Goal: Check status: Check status

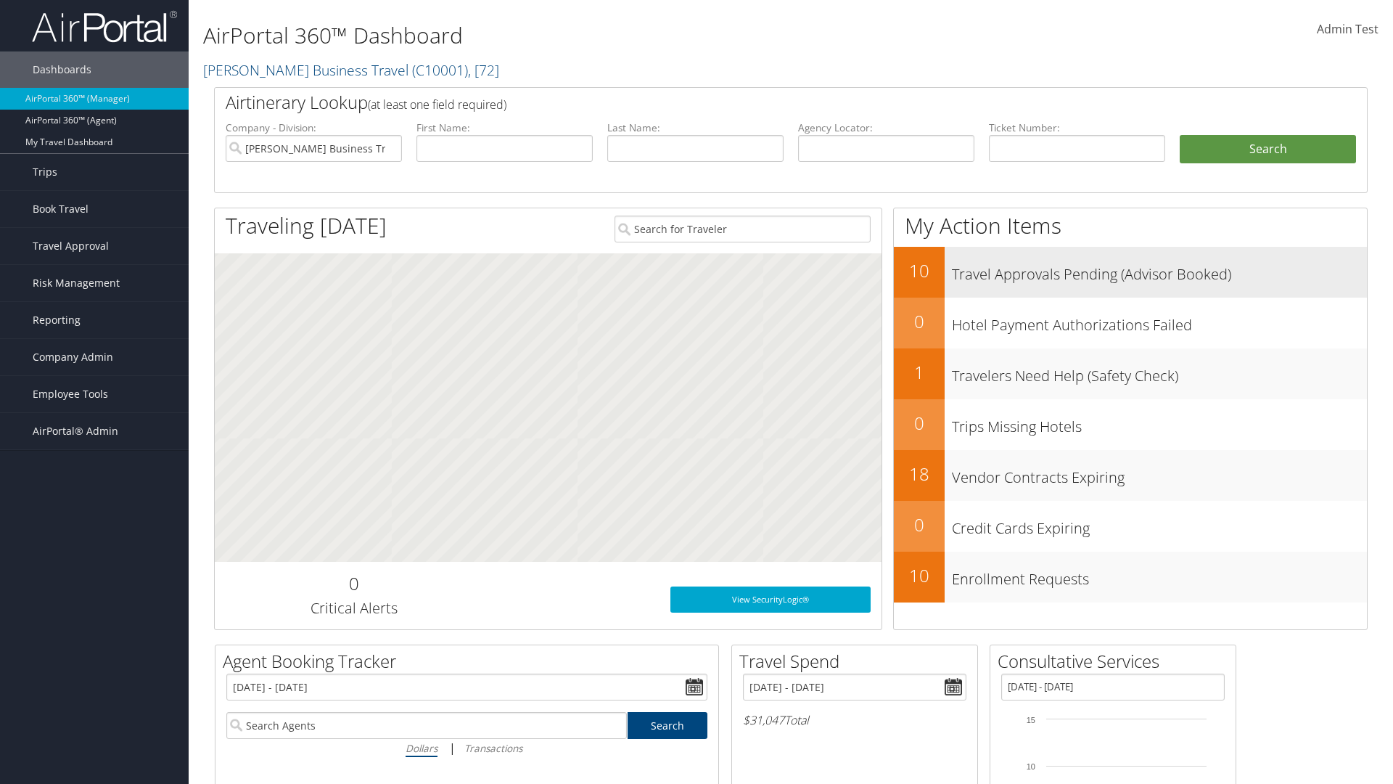
click at [1160, 270] on h3 "Travel Approvals Pending (Advisor Booked)" at bounding box center [1159, 271] width 415 height 28
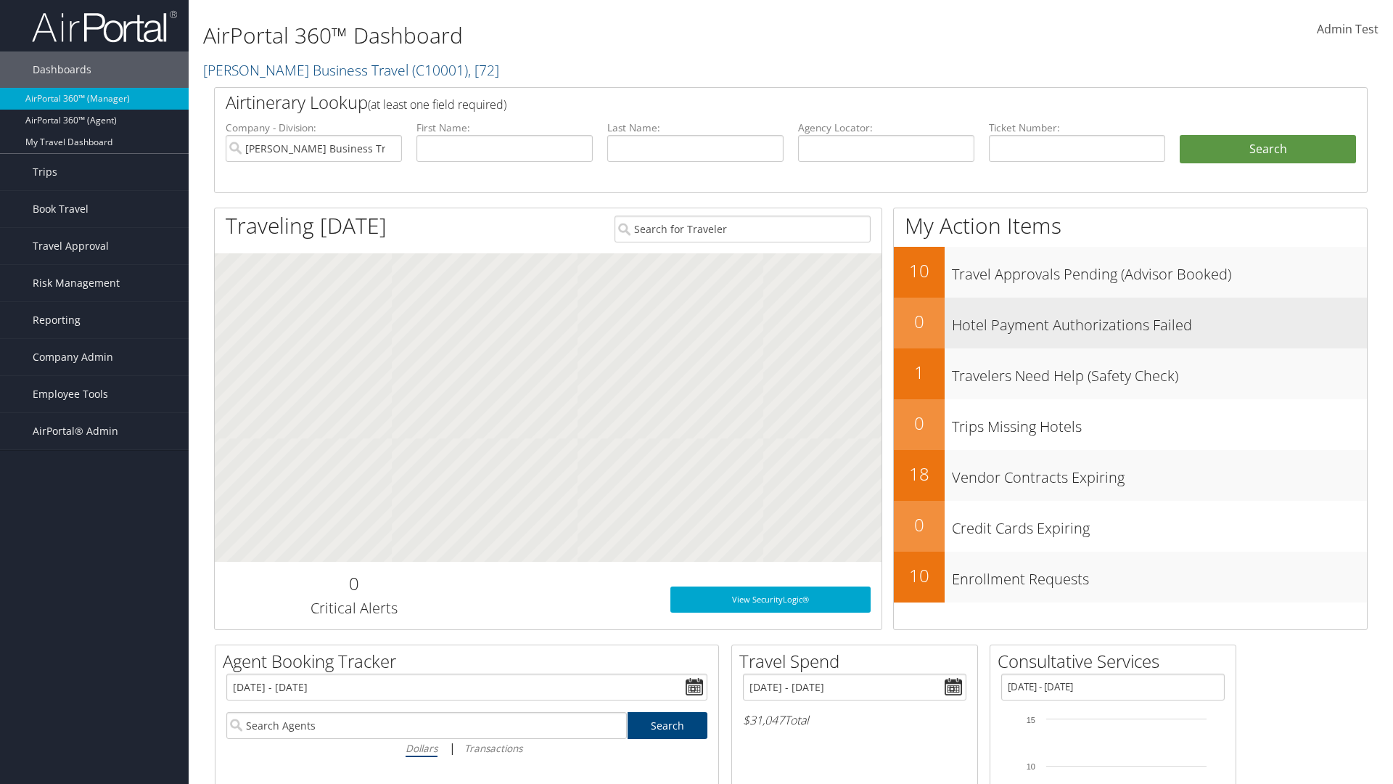
click at [1160, 321] on h3 "Hotel Payment Authorizations Failed" at bounding box center [1159, 322] width 415 height 28
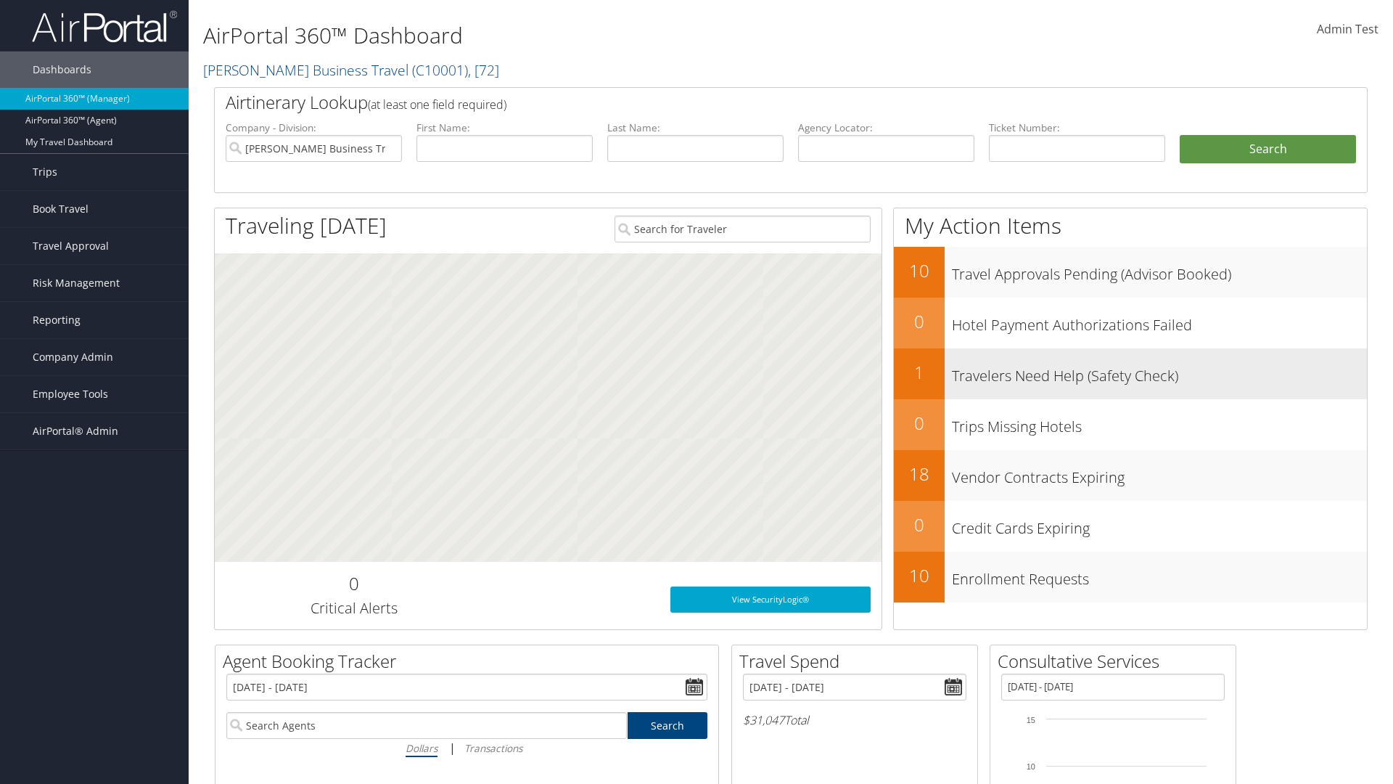
click at [1160, 372] on h3 "Travelers Need Help (Safety Check)" at bounding box center [1159, 373] width 415 height 28
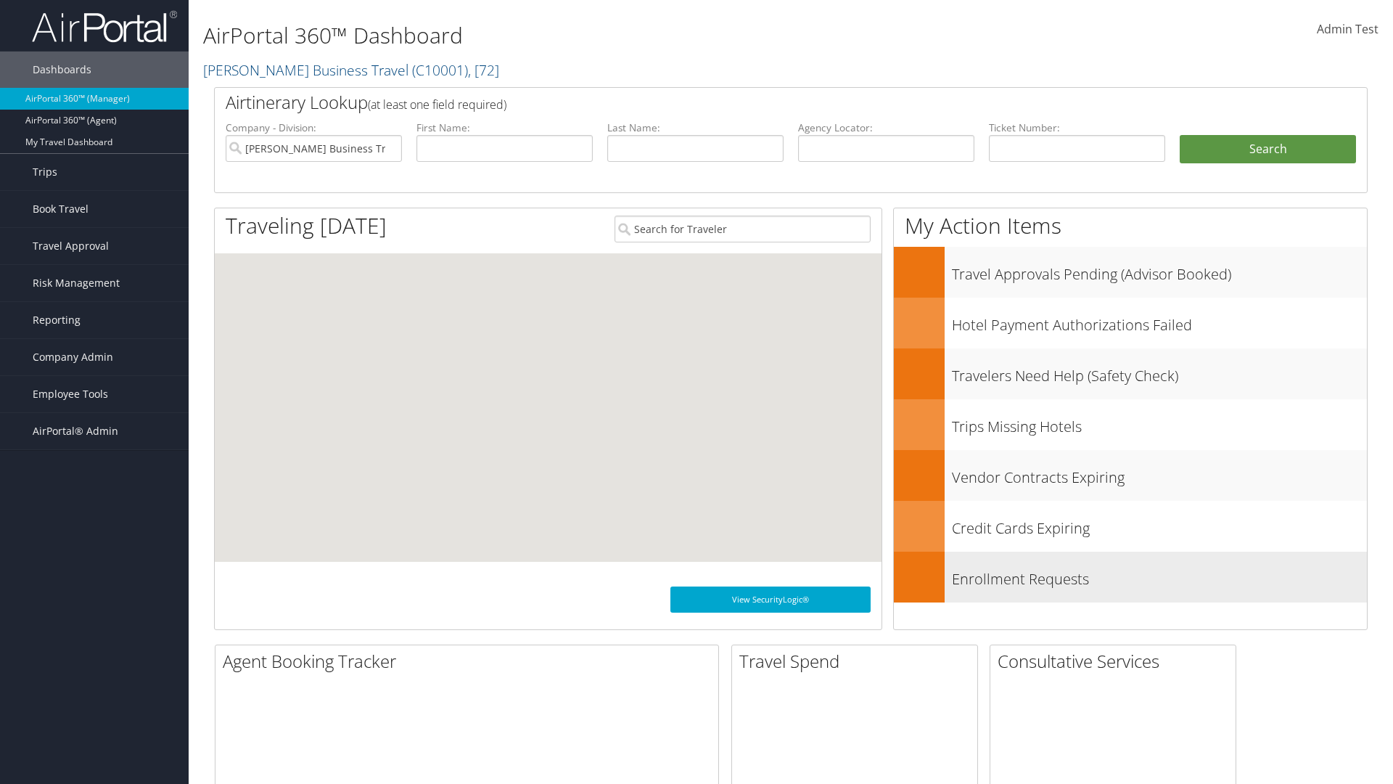
click at [1160, 575] on h3 "Enrollment Requests" at bounding box center [1159, 576] width 415 height 28
